Goal: Task Accomplishment & Management: Complete application form

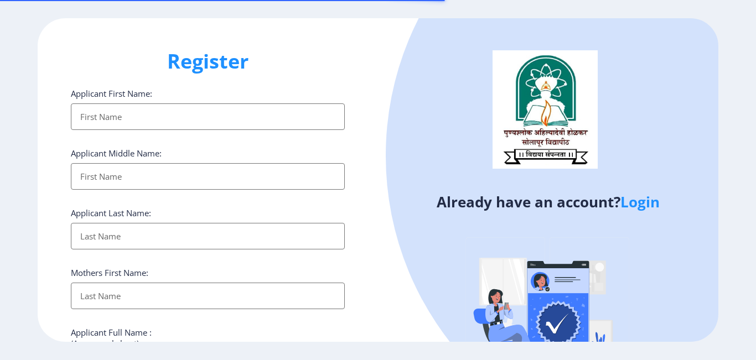
select select
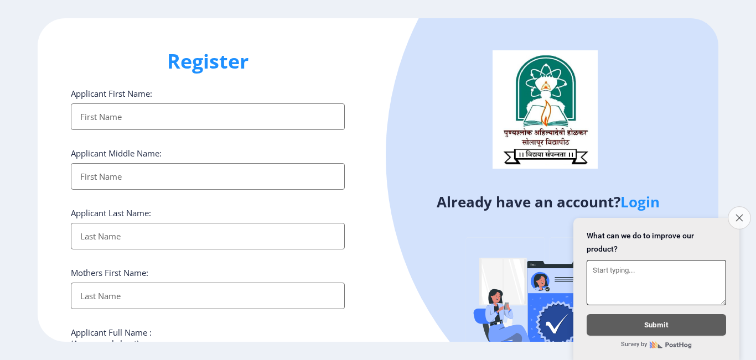
click at [736, 214] on icon "Close survey" at bounding box center [739, 217] width 7 height 7
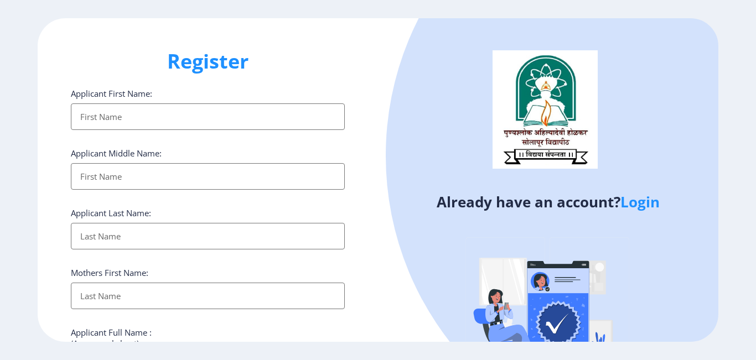
click at [634, 205] on link "Login" at bounding box center [640, 202] width 39 height 20
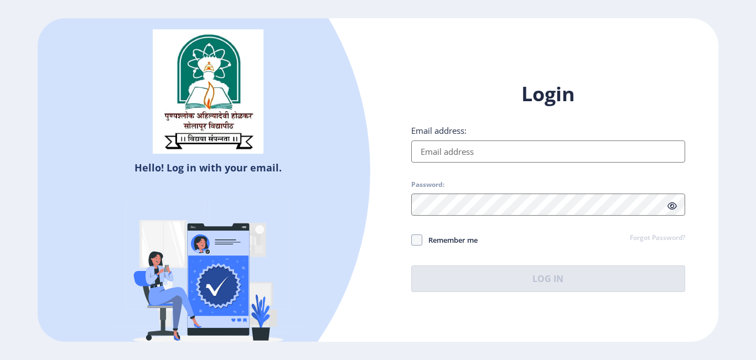
click at [518, 156] on input "Email address:" at bounding box center [548, 152] width 274 height 22
click at [512, 151] on input "Email address:" at bounding box center [548, 152] width 274 height 22
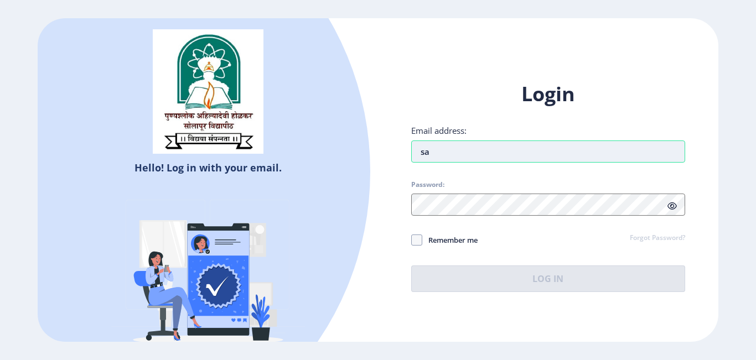
type input "s"
click at [447, 154] on input "Email address:" at bounding box center [548, 152] width 274 height 22
